Goal: Transaction & Acquisition: Book appointment/travel/reservation

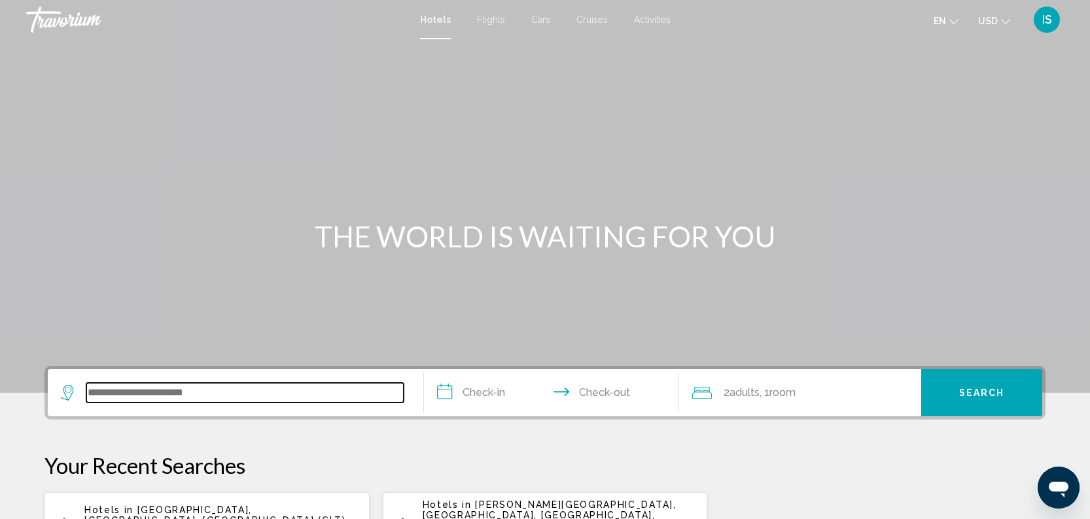
click at [179, 395] on input "Search widget" at bounding box center [244, 393] width 317 height 20
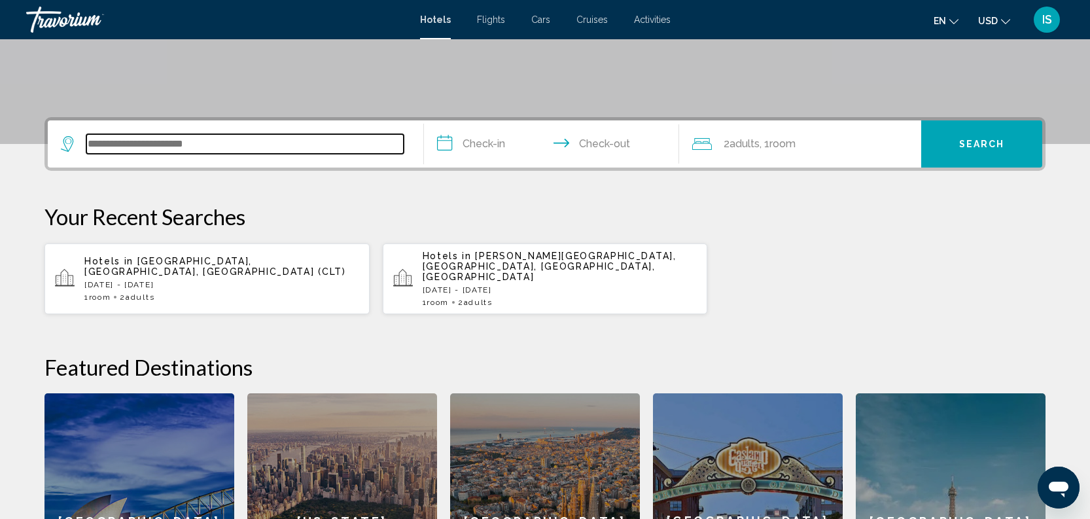
scroll to position [323, 0]
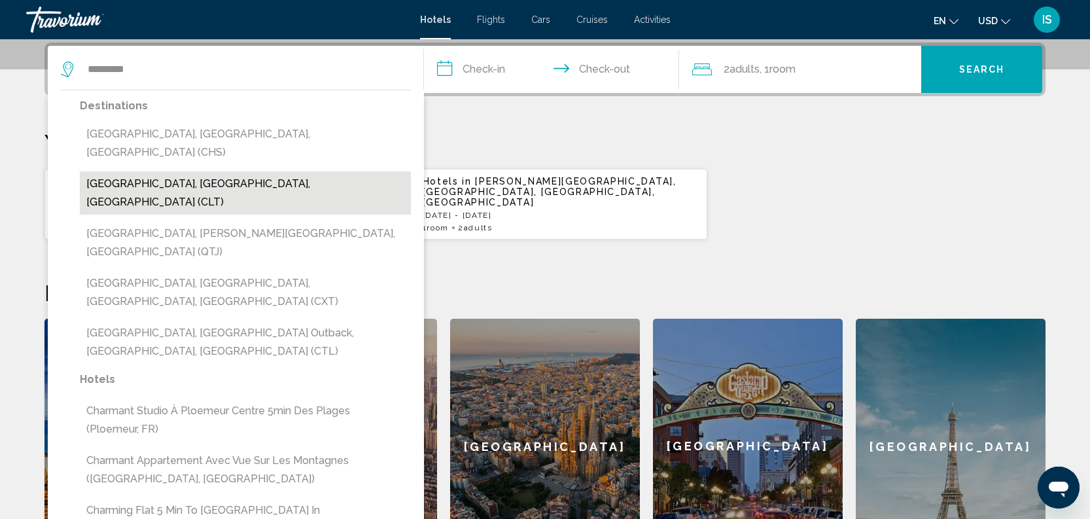
click at [149, 171] on button "[GEOGRAPHIC_DATA], [GEOGRAPHIC_DATA], [GEOGRAPHIC_DATA] (CLT)" at bounding box center [245, 192] width 331 height 43
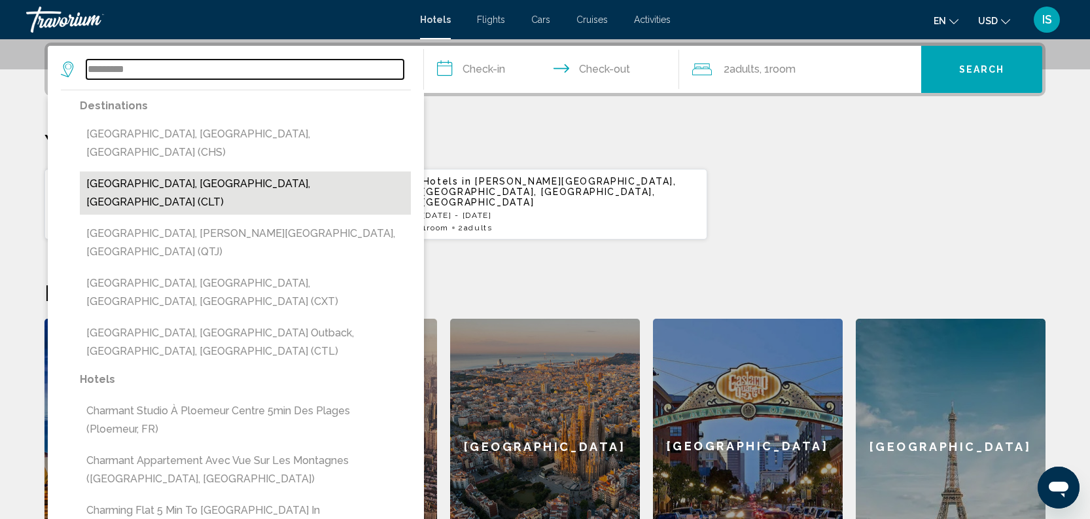
type input "**********"
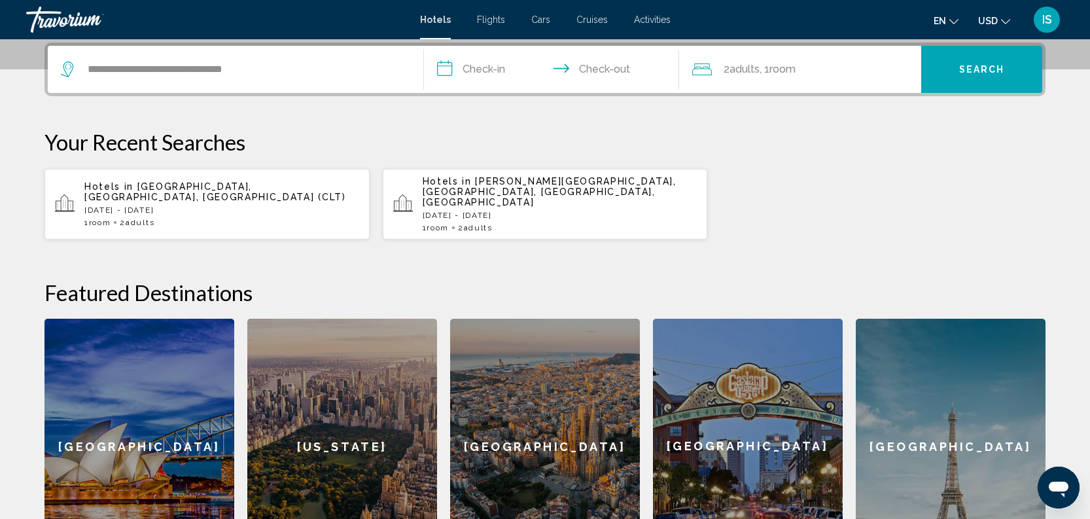
click at [480, 65] on input "**********" at bounding box center [554, 71] width 260 height 51
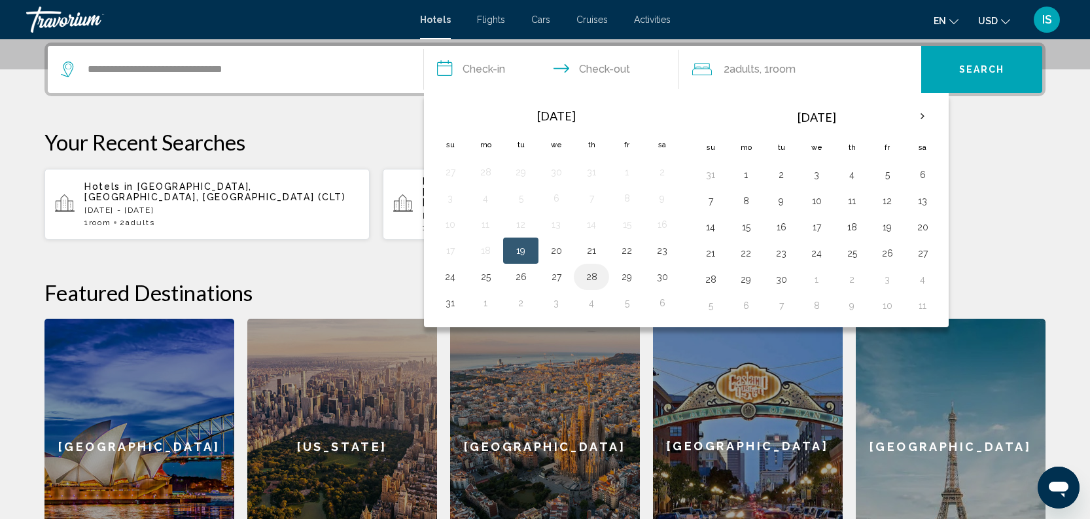
click at [591, 283] on button "28" at bounding box center [591, 277] width 21 height 18
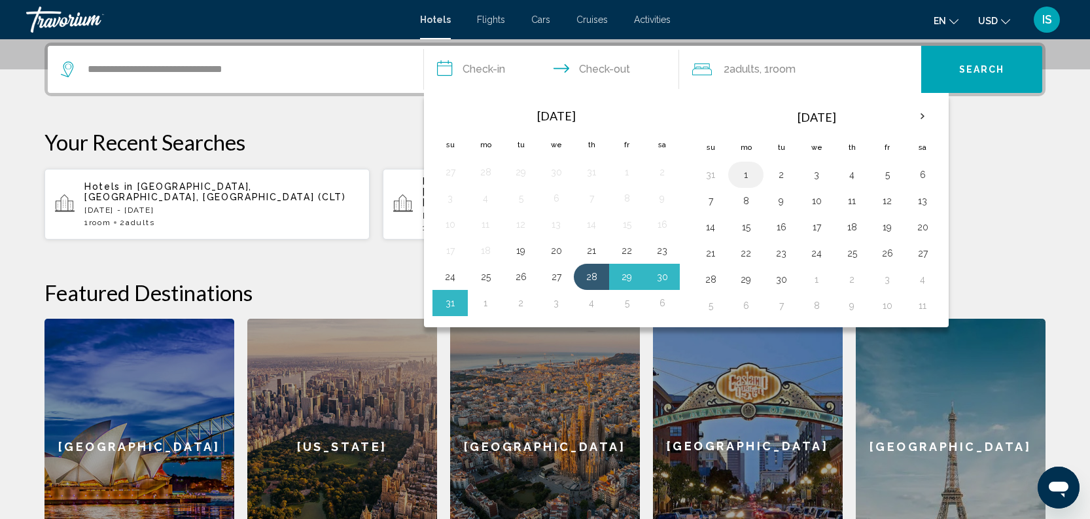
click at [745, 179] on button "1" at bounding box center [746, 175] width 21 height 18
type input "**********"
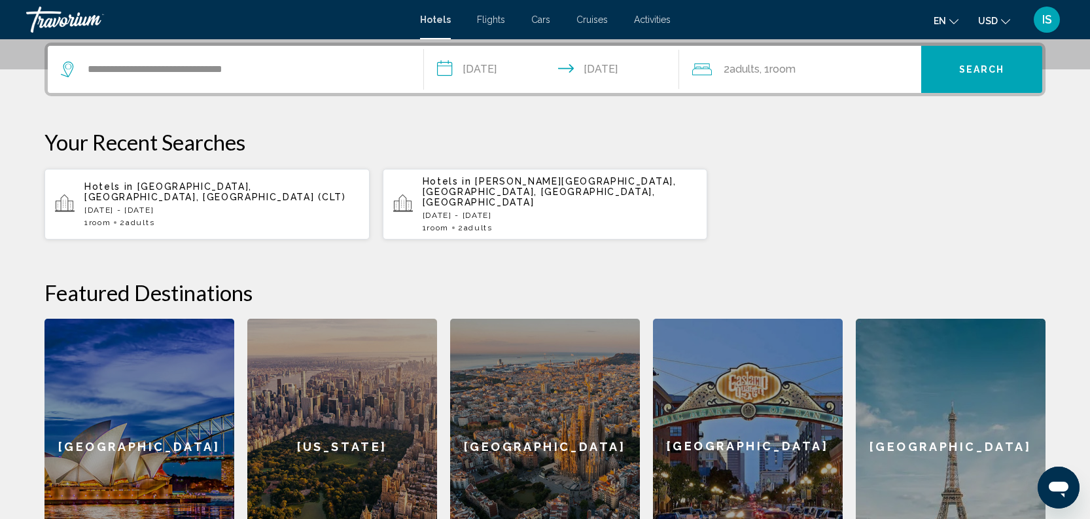
click at [989, 62] on button "Search" at bounding box center [982, 69] width 121 height 47
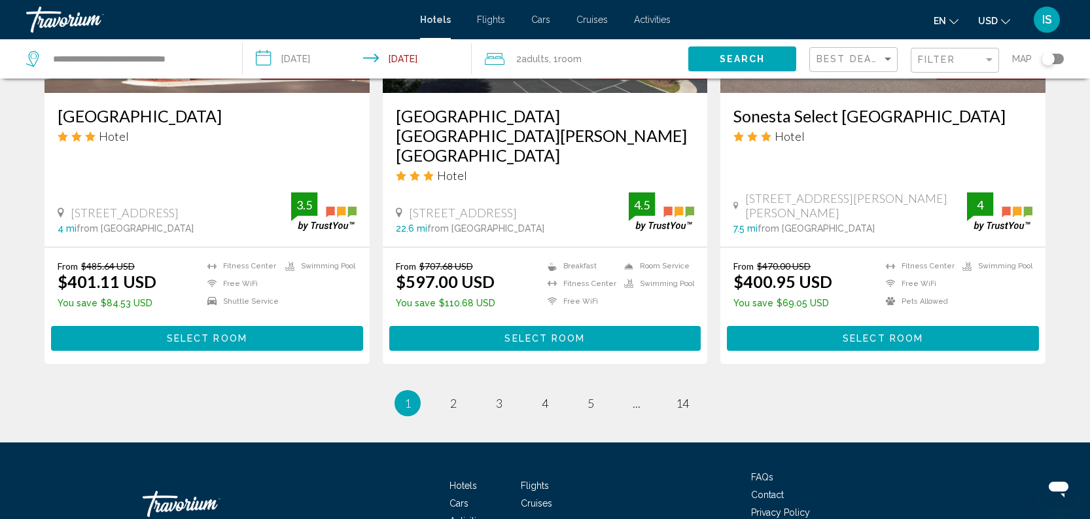
scroll to position [1725, 0]
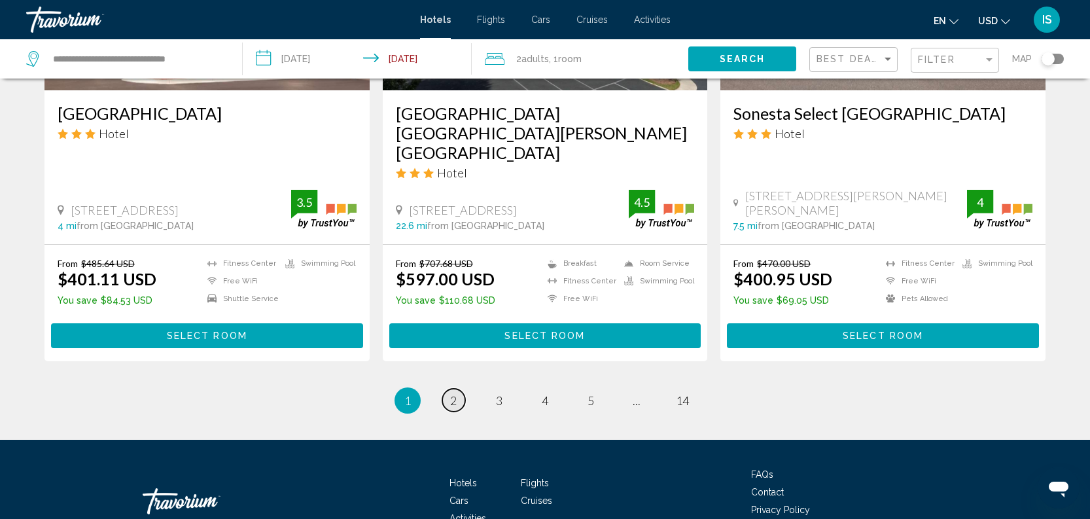
click at [454, 393] on span "2" at bounding box center [453, 400] width 7 height 14
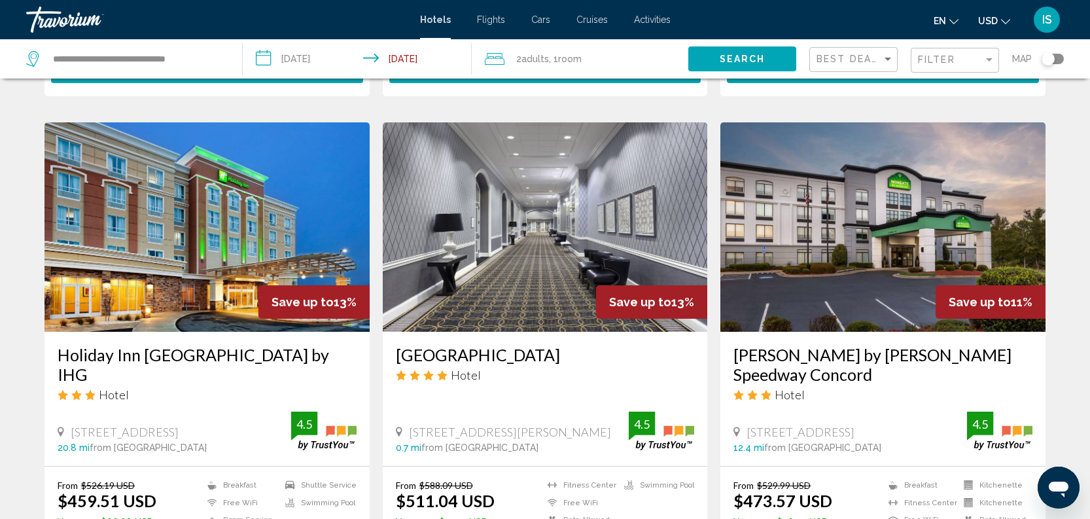
scroll to position [957, 0]
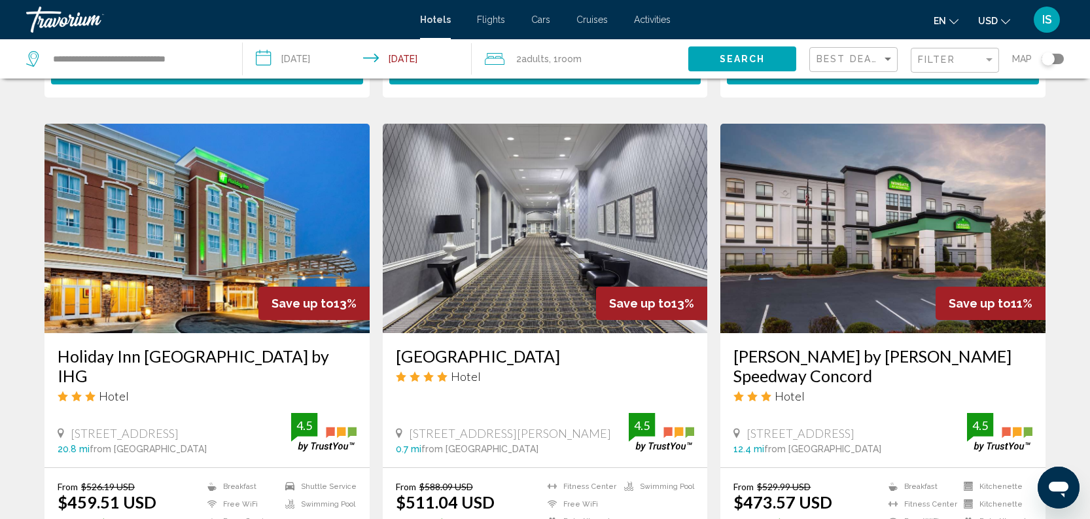
click at [497, 359] on h3 "[GEOGRAPHIC_DATA]" at bounding box center [545, 356] width 299 height 20
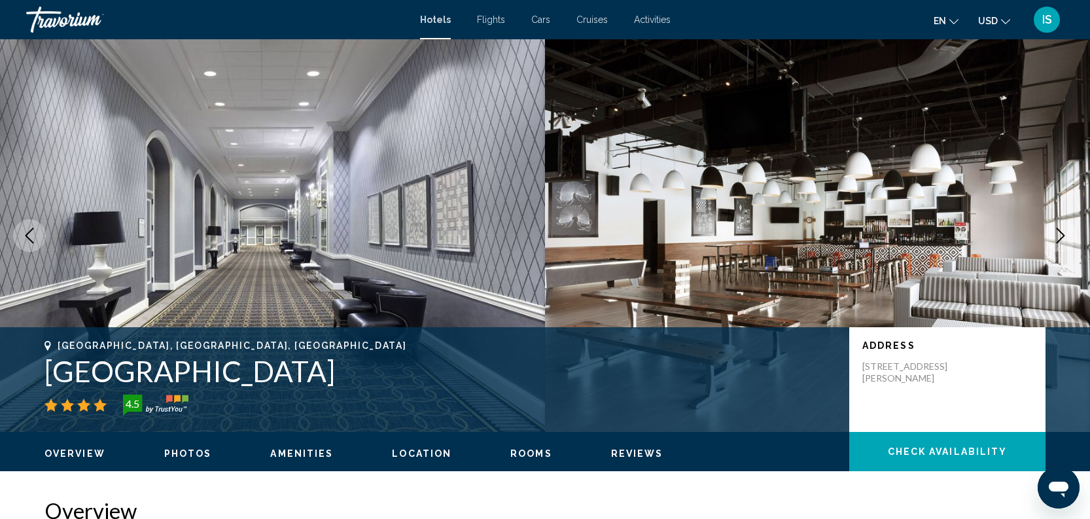
click at [1058, 238] on icon "Next image" at bounding box center [1061, 236] width 16 height 16
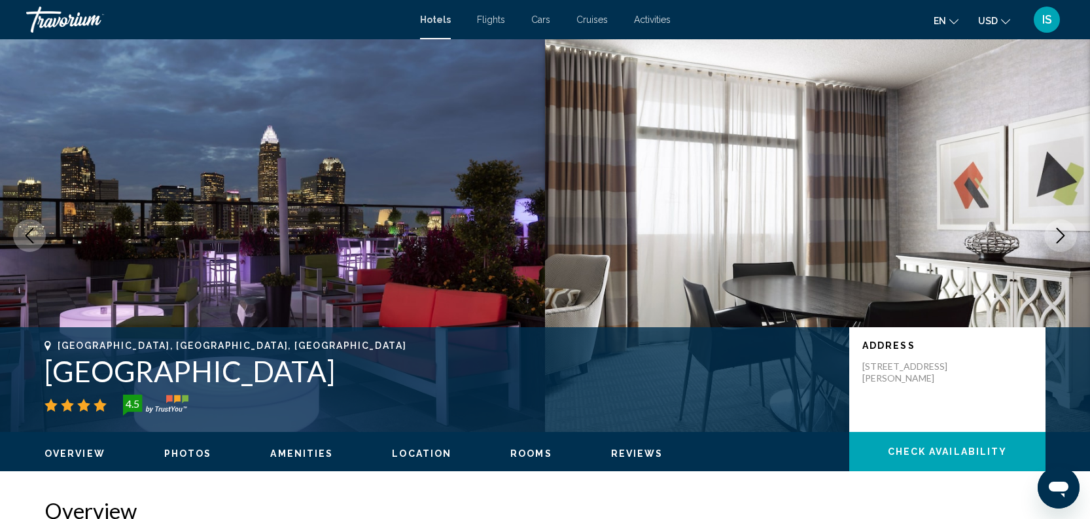
click at [1058, 238] on icon "Next image" at bounding box center [1061, 236] width 16 height 16
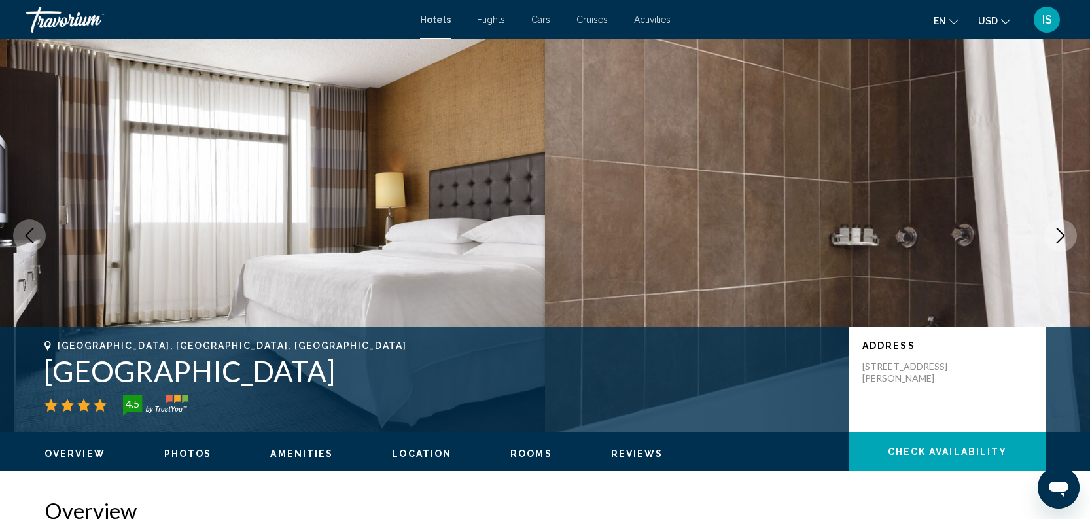
click at [1058, 238] on icon "Next image" at bounding box center [1061, 236] width 16 height 16
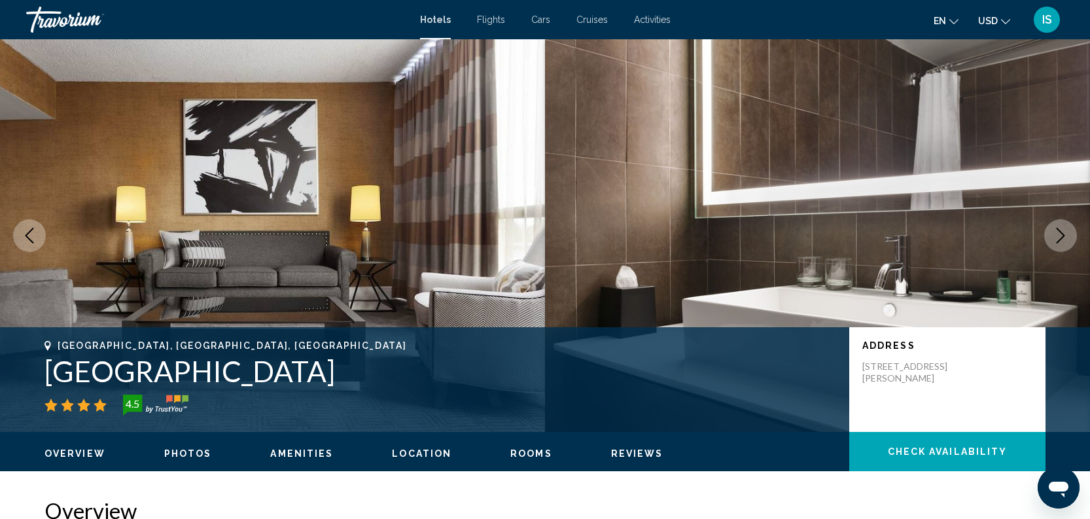
click at [1058, 238] on icon "Next image" at bounding box center [1061, 236] width 16 height 16
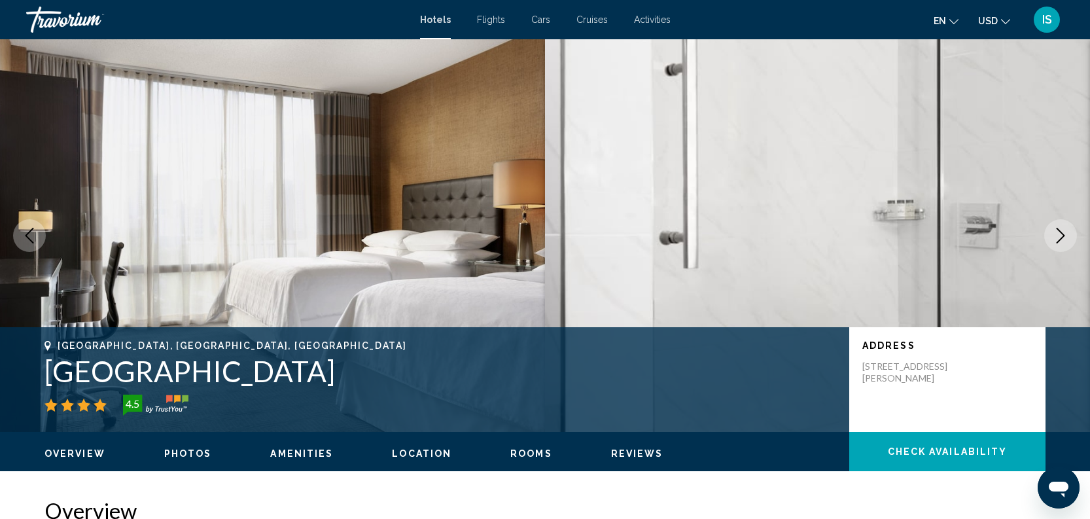
click at [1058, 238] on icon "Next image" at bounding box center [1061, 236] width 16 height 16
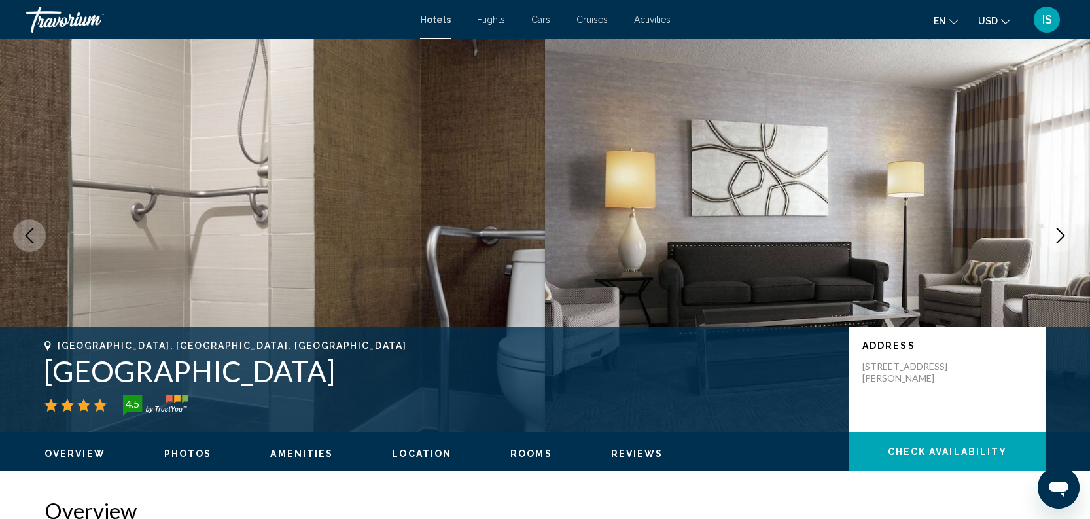
click at [1058, 238] on icon "Next image" at bounding box center [1061, 236] width 16 height 16
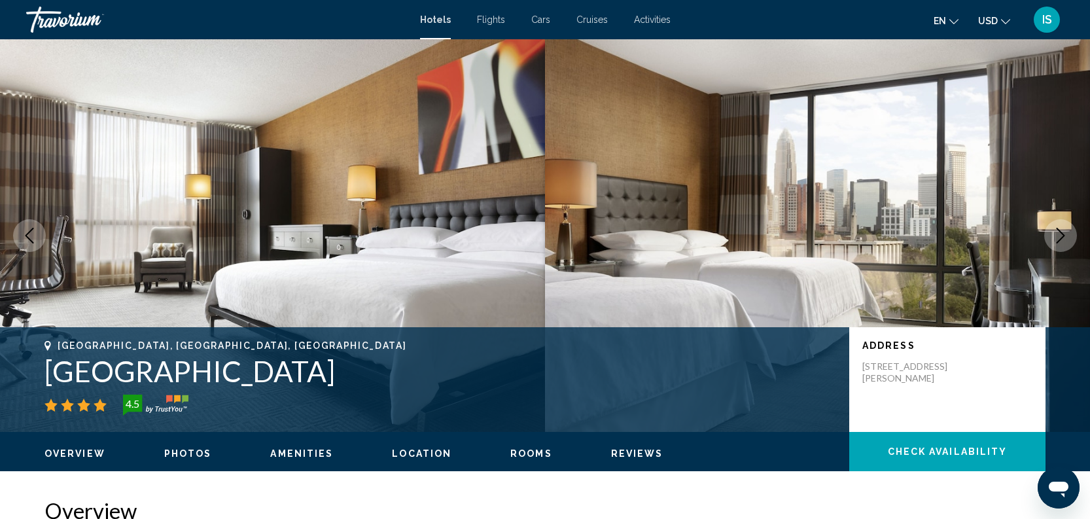
click at [1058, 238] on icon "Next image" at bounding box center [1061, 236] width 16 height 16
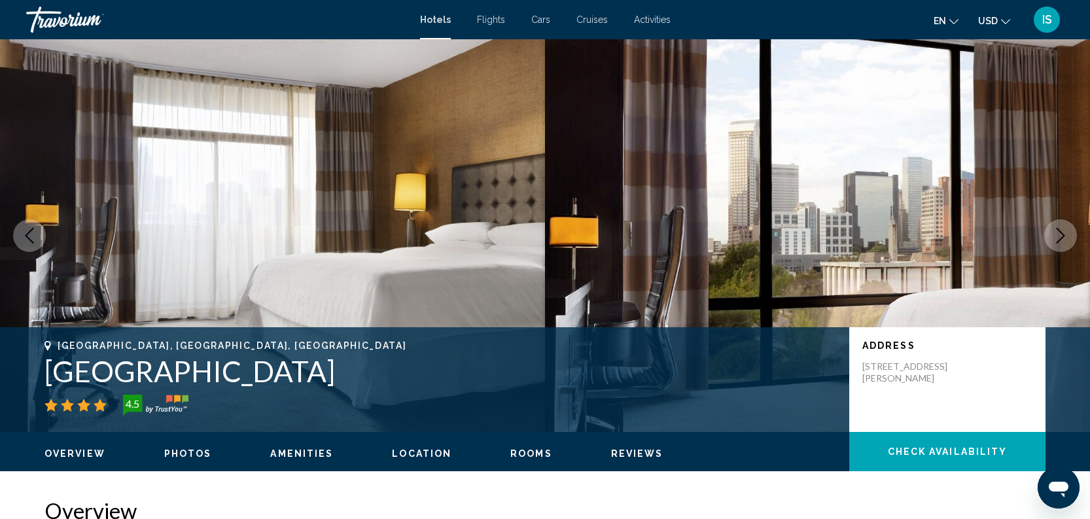
click at [1058, 238] on icon "Next image" at bounding box center [1061, 236] width 16 height 16
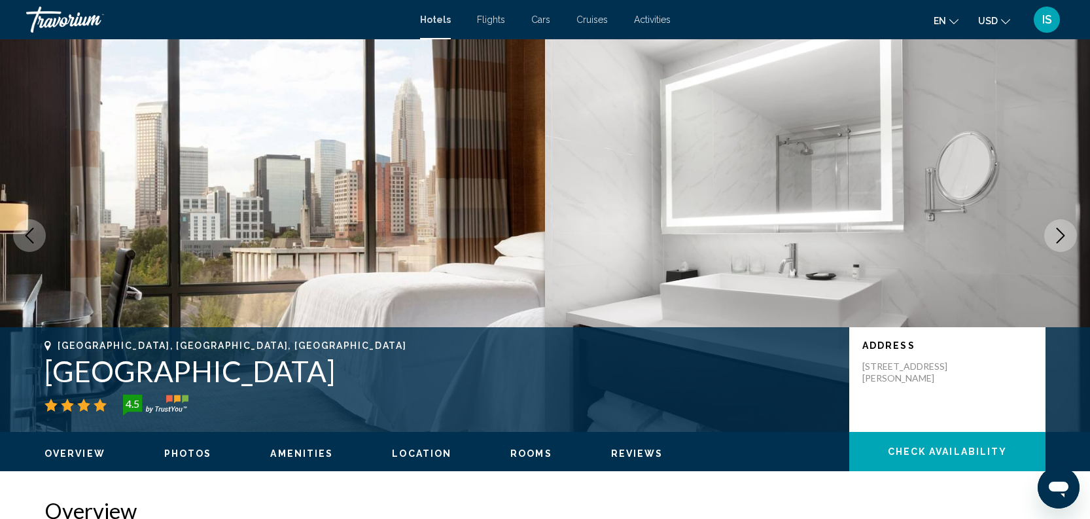
click at [1058, 238] on icon "Next image" at bounding box center [1061, 236] width 16 height 16
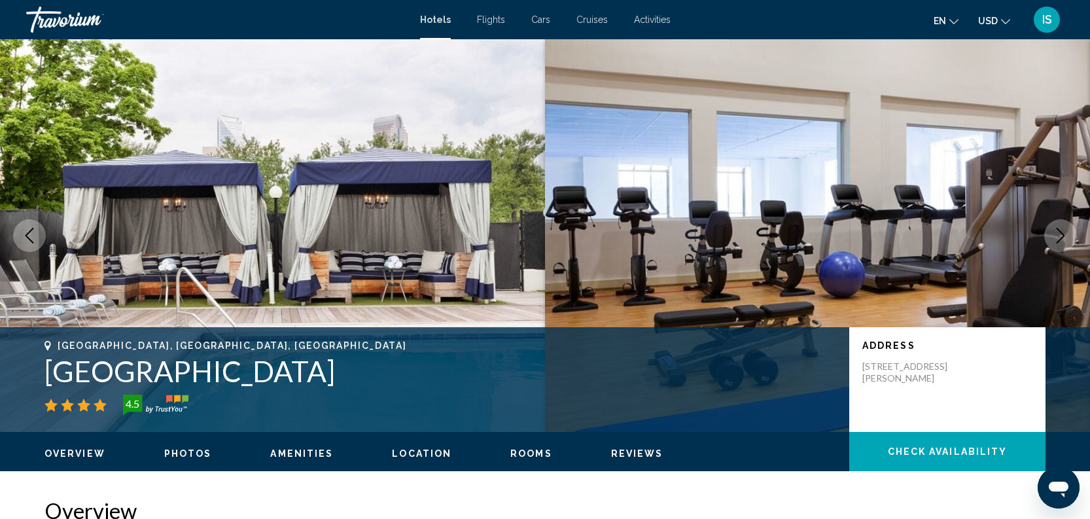
click at [1058, 238] on icon "Next image" at bounding box center [1061, 236] width 16 height 16
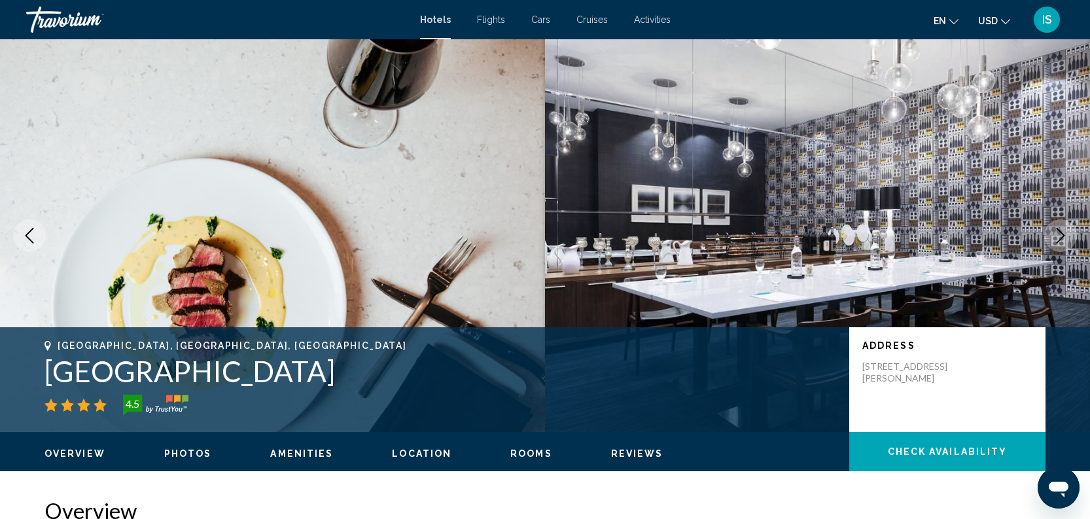
click at [1058, 238] on icon "Next image" at bounding box center [1061, 236] width 16 height 16
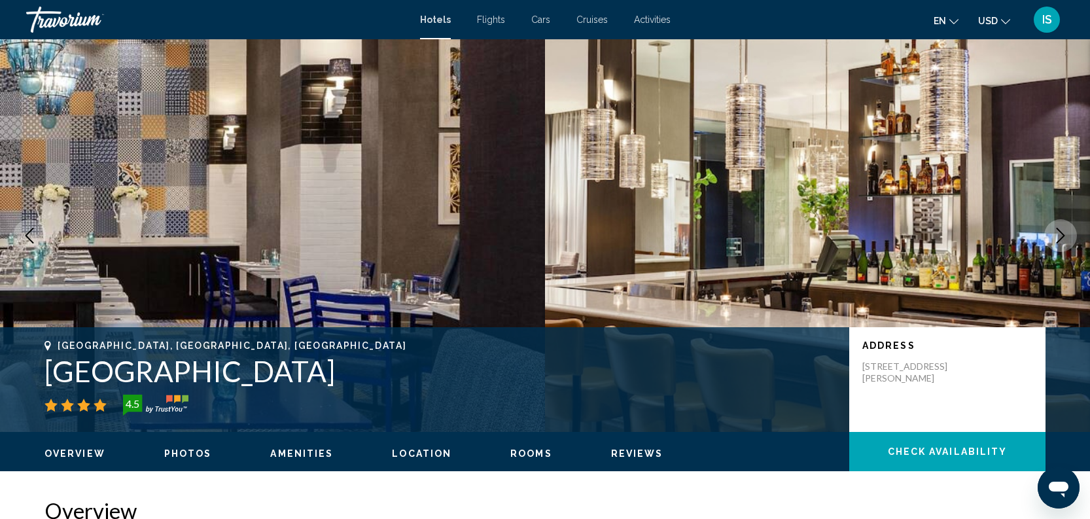
click at [1058, 238] on icon "Next image" at bounding box center [1061, 236] width 16 height 16
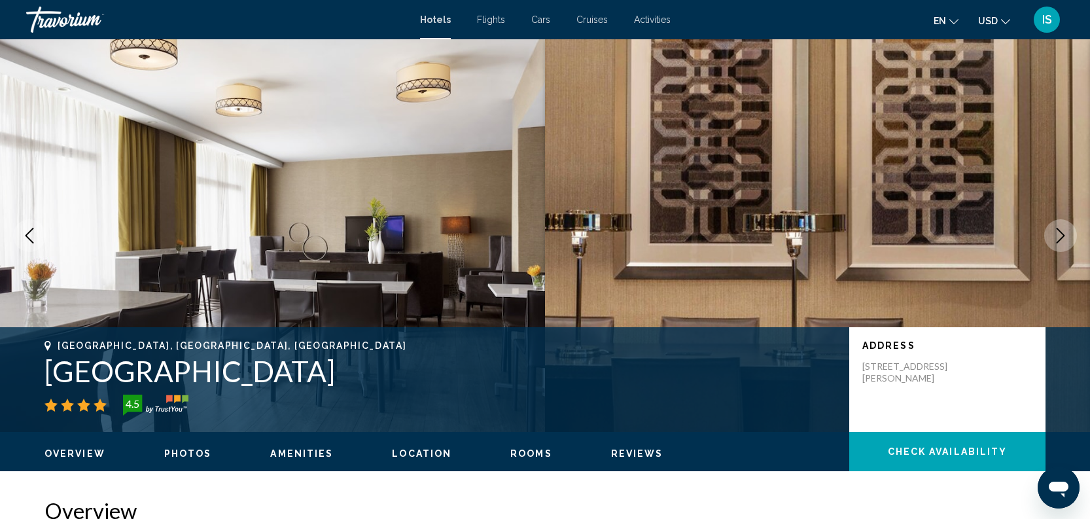
click at [1058, 238] on icon "Next image" at bounding box center [1061, 236] width 16 height 16
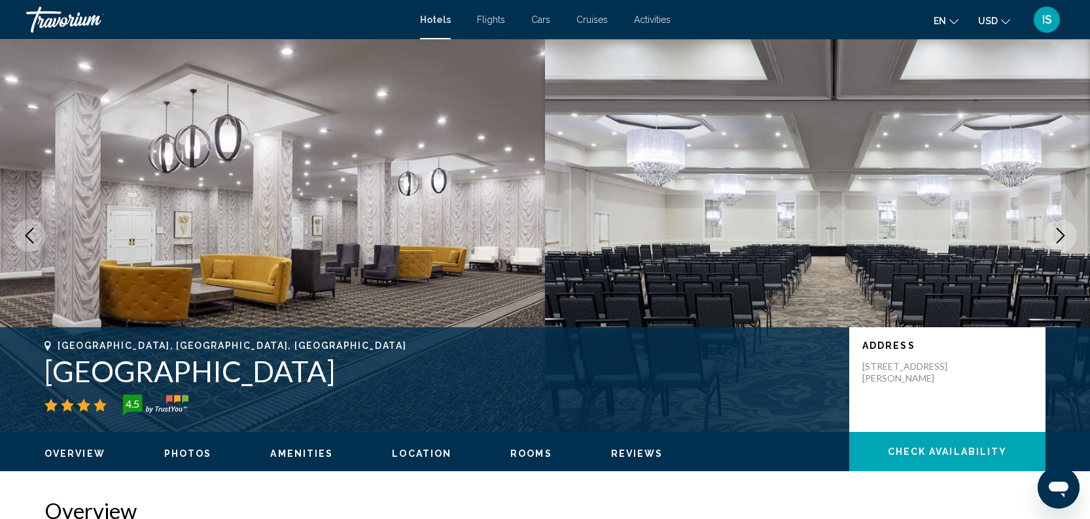
click at [1058, 238] on icon "Next image" at bounding box center [1061, 236] width 16 height 16
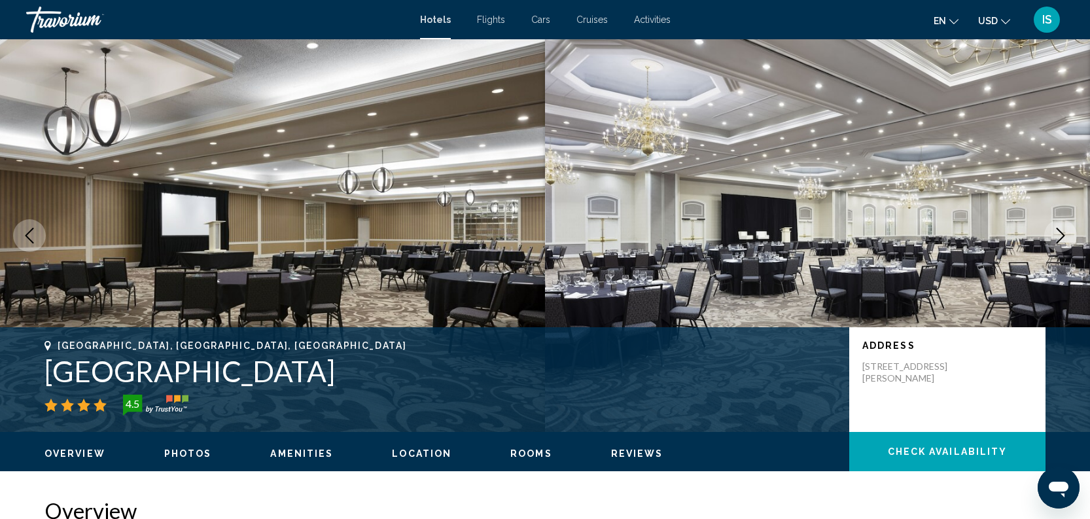
click at [1058, 238] on icon "Next image" at bounding box center [1061, 236] width 16 height 16
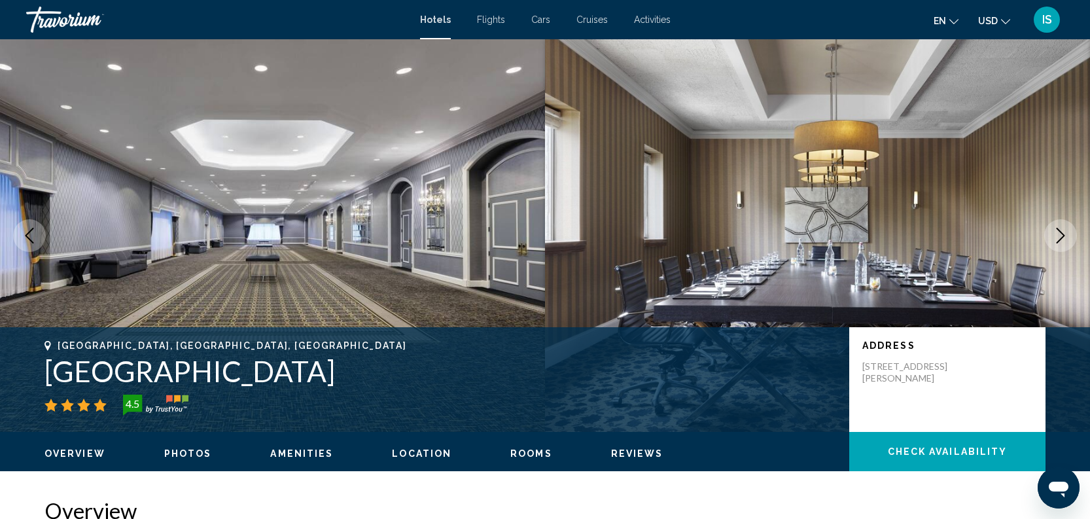
click at [1058, 238] on icon "Next image" at bounding box center [1061, 236] width 16 height 16
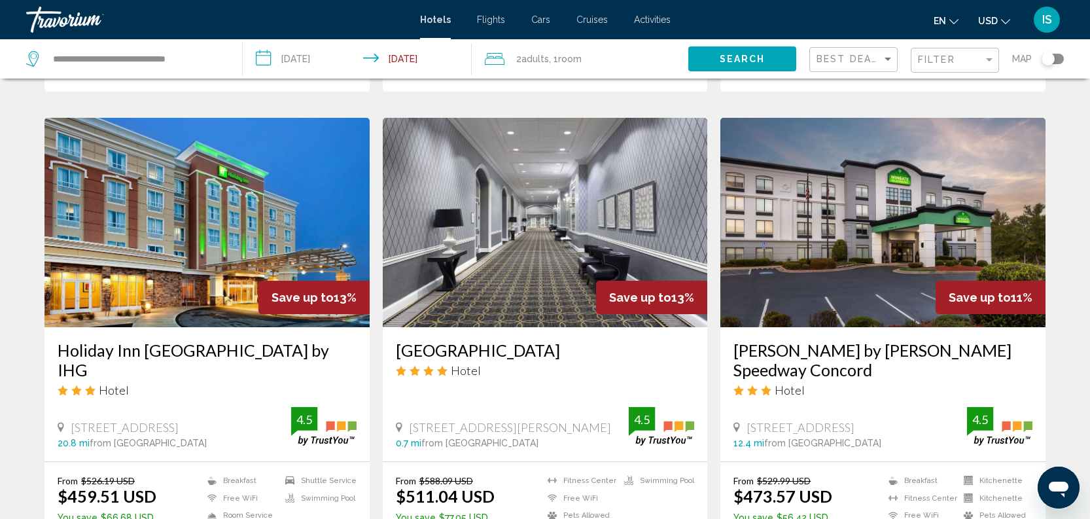
scroll to position [972, 0]
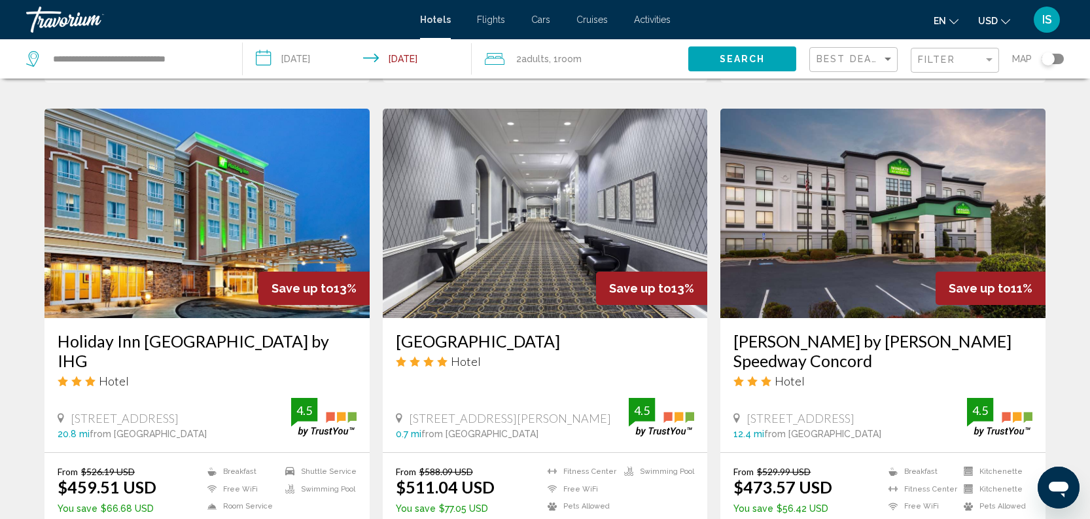
click at [531, 274] on img "Main content" at bounding box center [545, 213] width 325 height 209
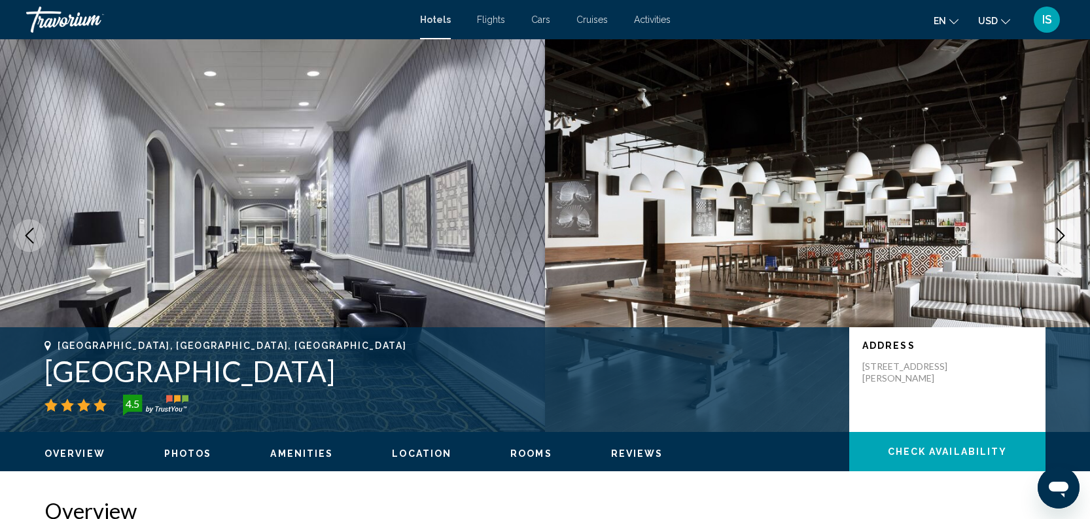
click at [1062, 233] on icon "Next image" at bounding box center [1061, 236] width 9 height 16
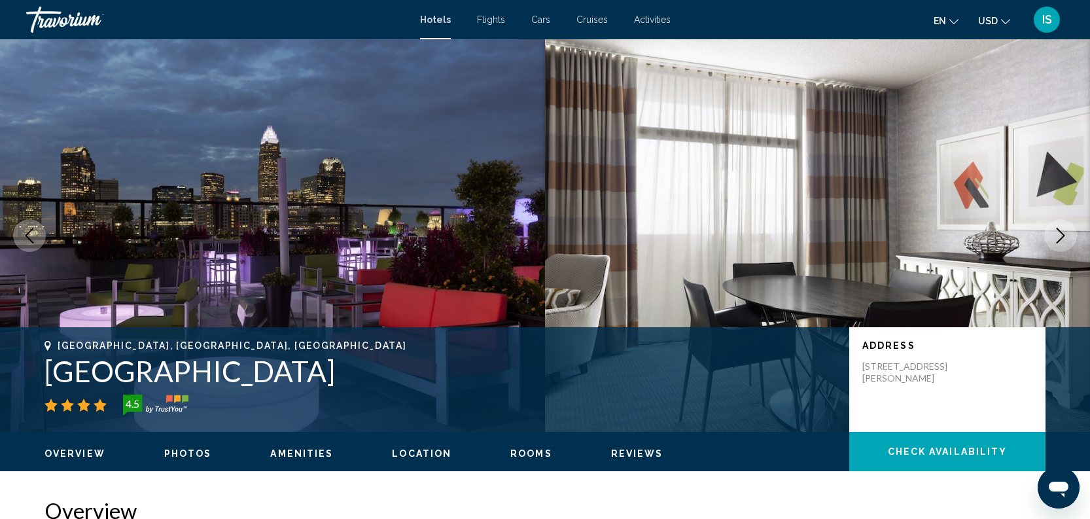
click at [1062, 233] on icon "Next image" at bounding box center [1061, 236] width 9 height 16
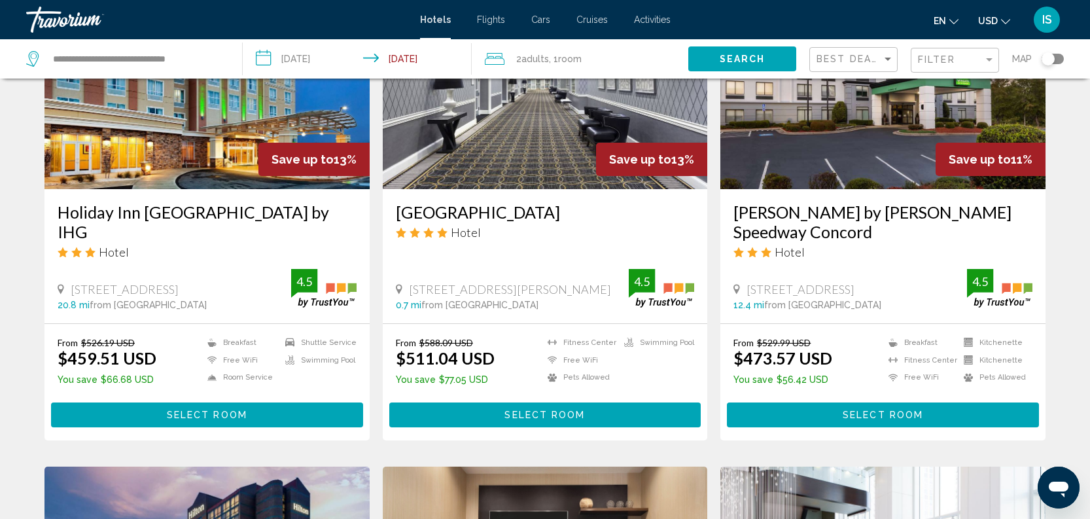
scroll to position [1102, 0]
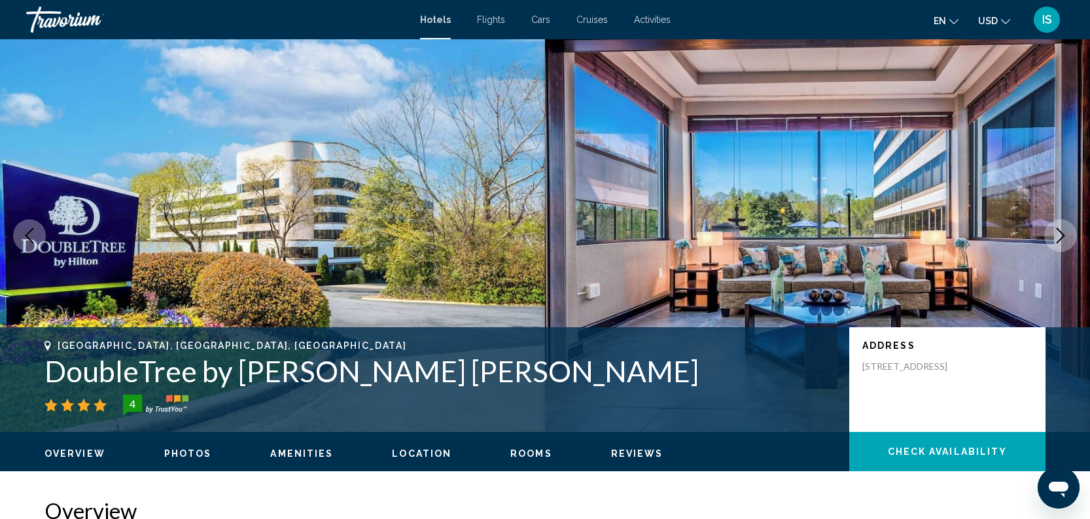
click at [1059, 234] on icon "Next image" at bounding box center [1061, 236] width 16 height 16
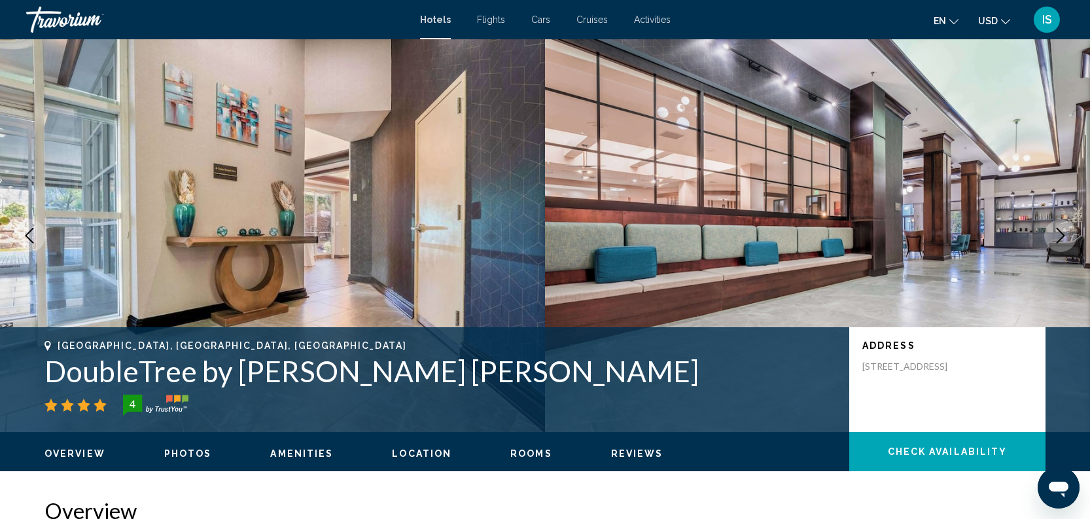
click at [1059, 234] on icon "Next image" at bounding box center [1061, 236] width 16 height 16
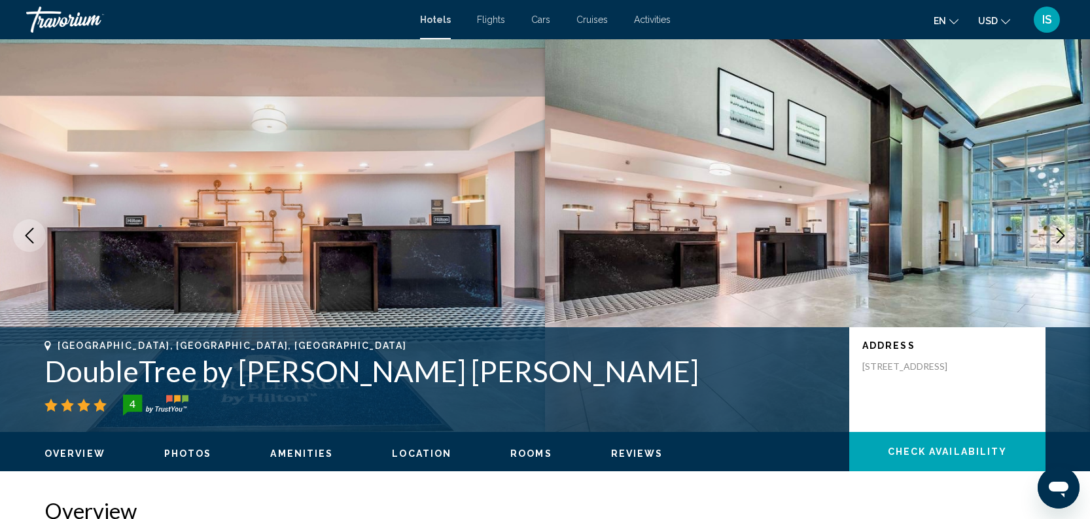
click at [1059, 234] on icon "Next image" at bounding box center [1061, 236] width 16 height 16
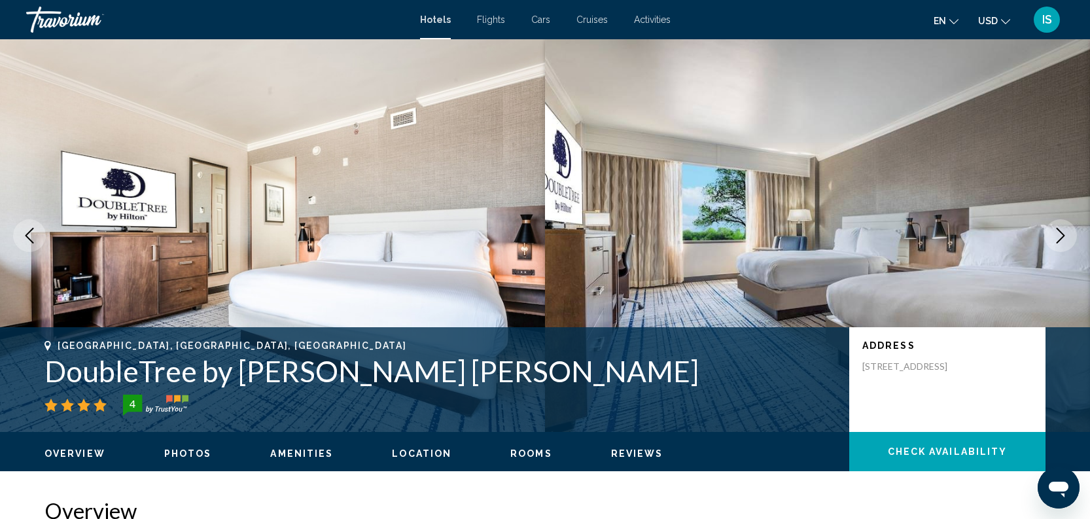
click at [1059, 234] on icon "Next image" at bounding box center [1061, 236] width 16 height 16
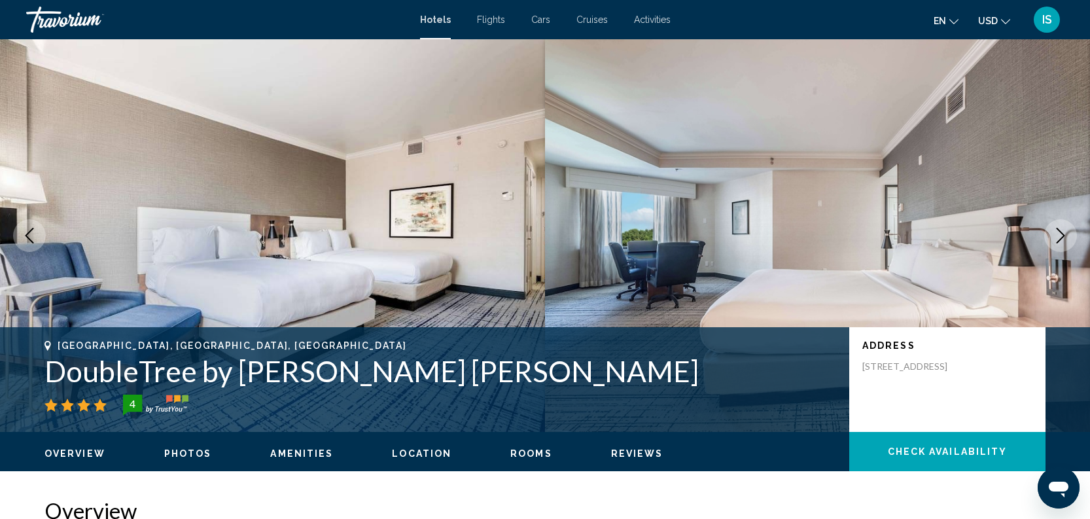
click at [1059, 234] on icon "Next image" at bounding box center [1061, 236] width 16 height 16
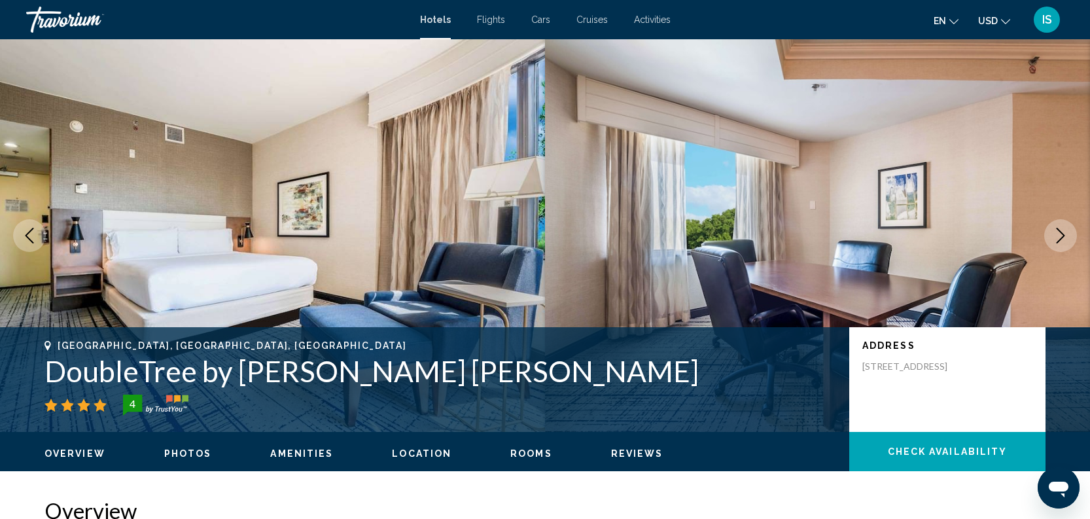
click at [1059, 234] on icon "Next image" at bounding box center [1061, 236] width 16 height 16
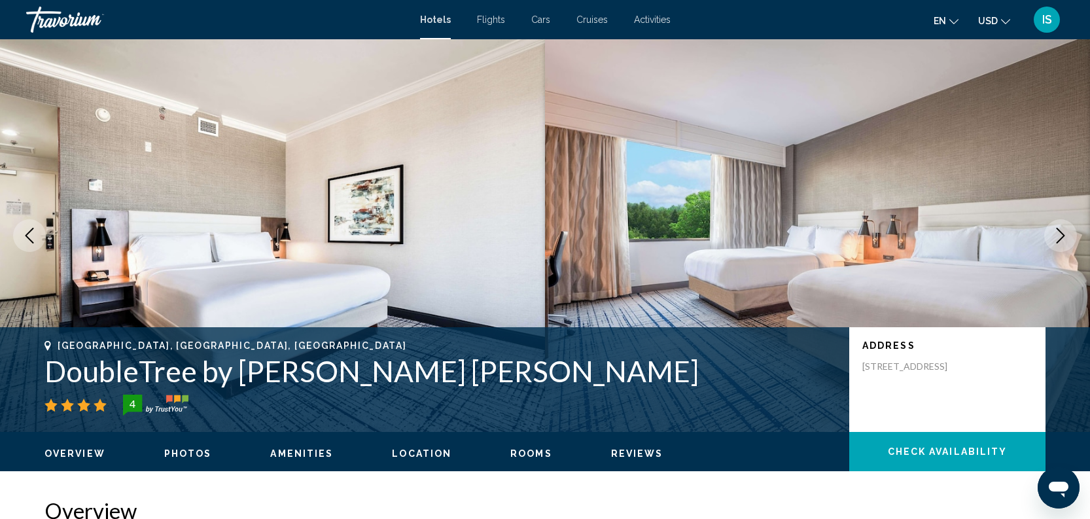
click at [1059, 234] on icon "Next image" at bounding box center [1061, 236] width 16 height 16
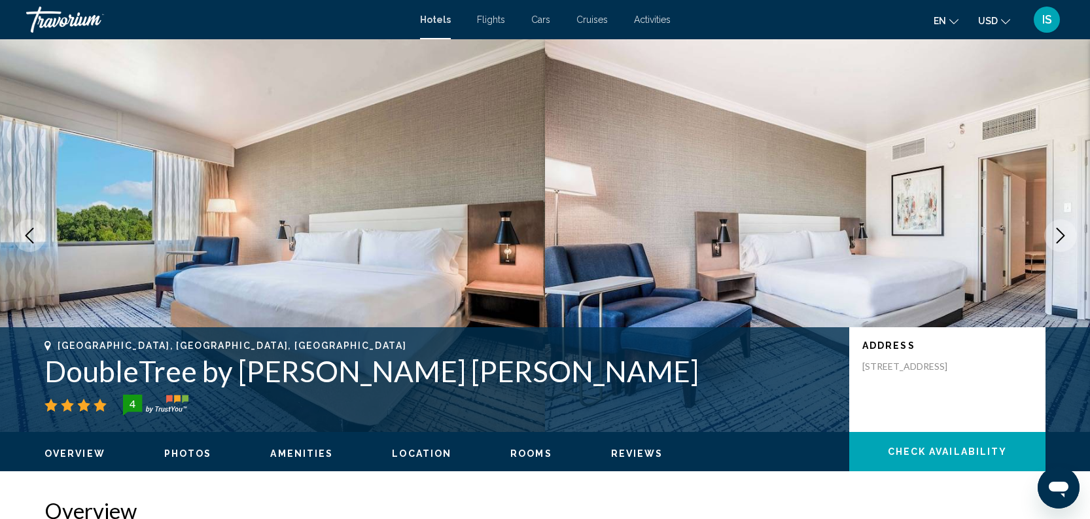
click at [1059, 234] on icon "Next image" at bounding box center [1061, 236] width 16 height 16
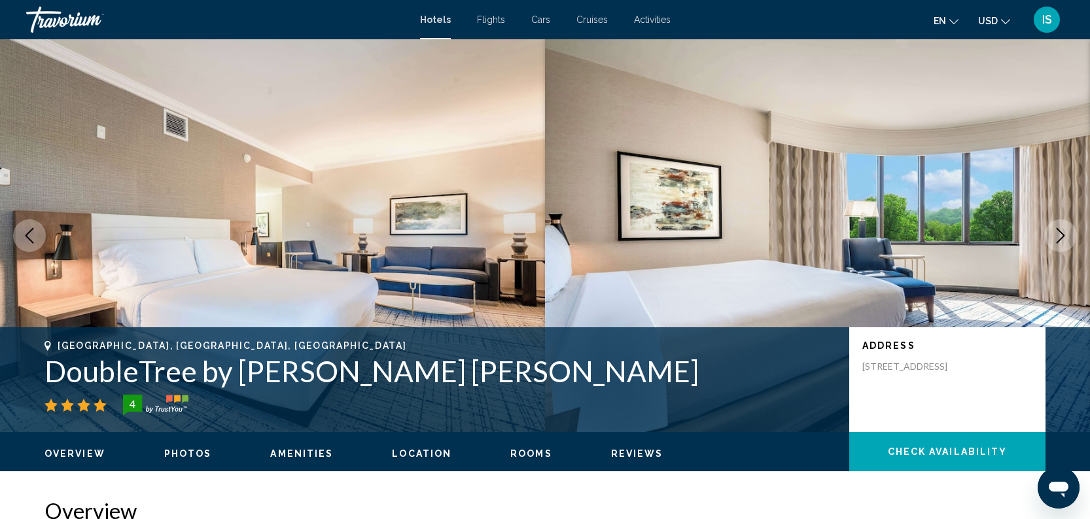
click at [1059, 234] on icon "Next image" at bounding box center [1061, 236] width 16 height 16
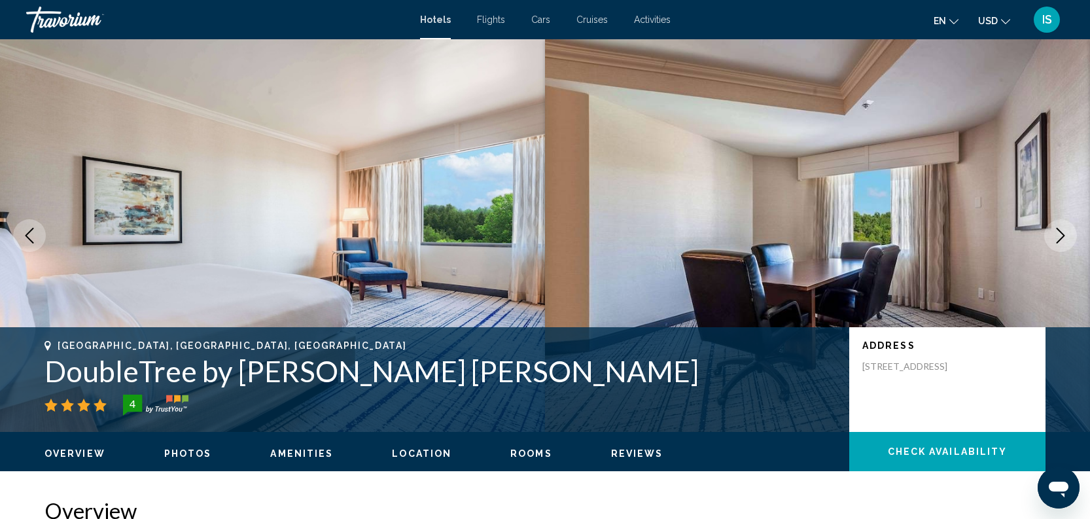
click at [1059, 234] on icon "Next image" at bounding box center [1061, 236] width 16 height 16
